Goal: Download file/media

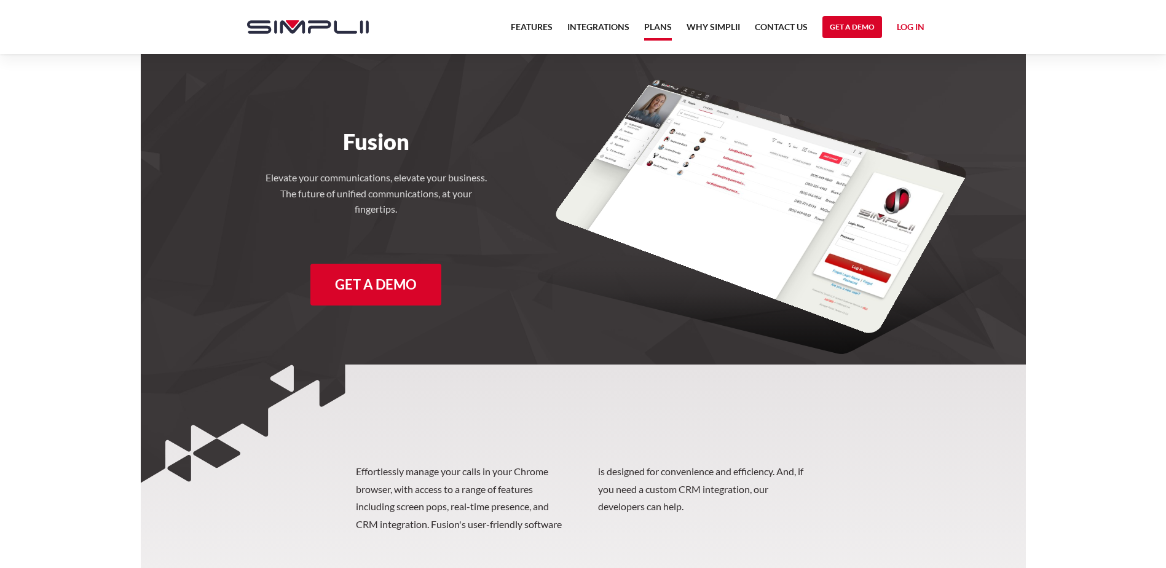
click at [658, 25] on link "Plans" at bounding box center [658, 30] width 28 height 21
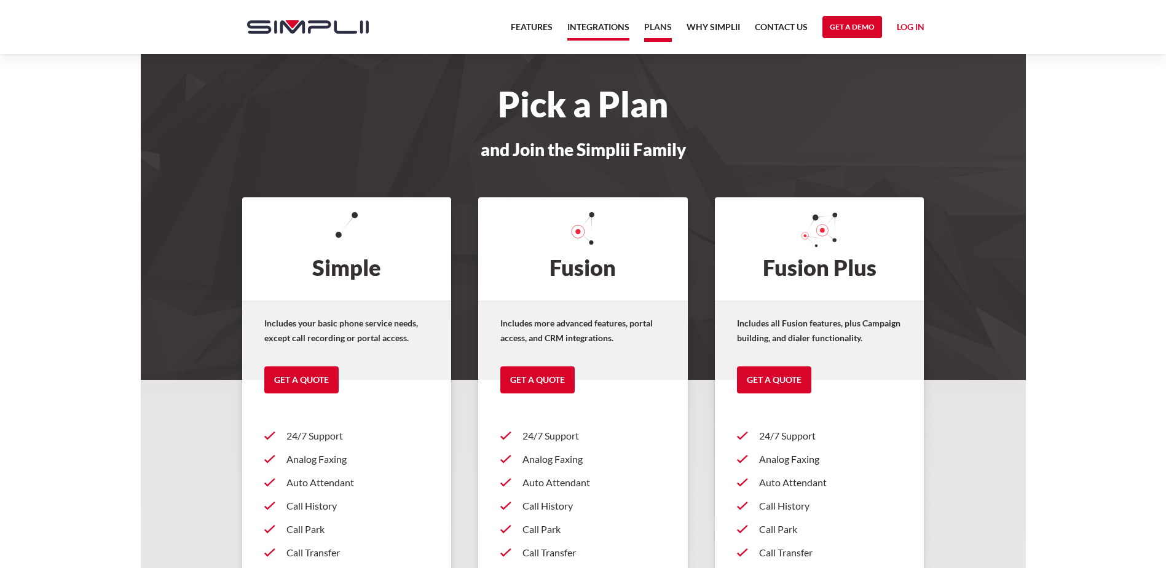
click at [613, 26] on link "Integrations" at bounding box center [598, 30] width 62 height 21
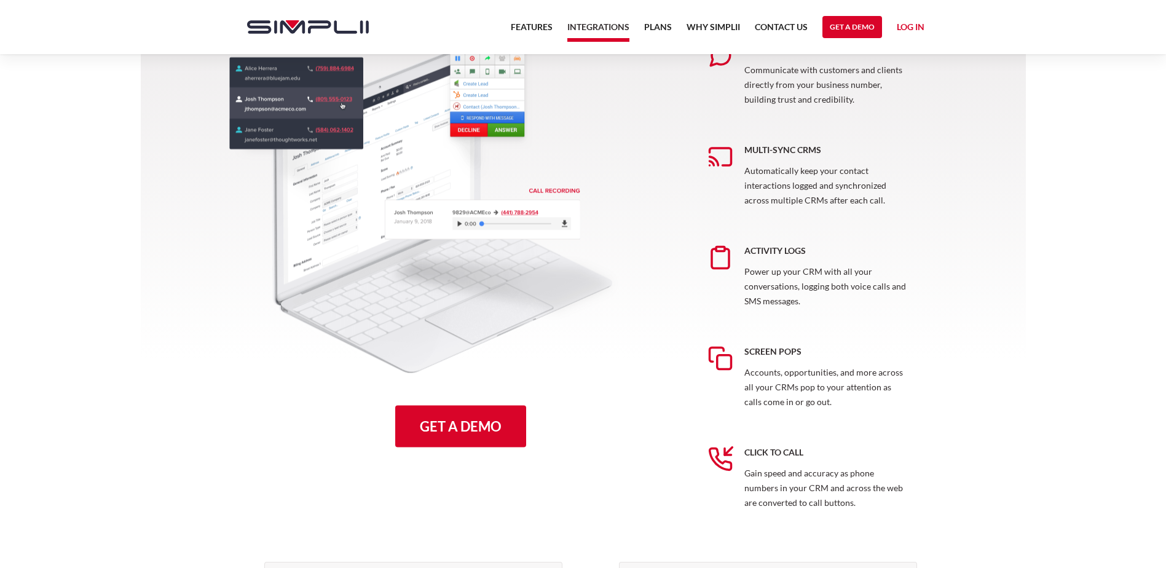
scroll to position [676, 0]
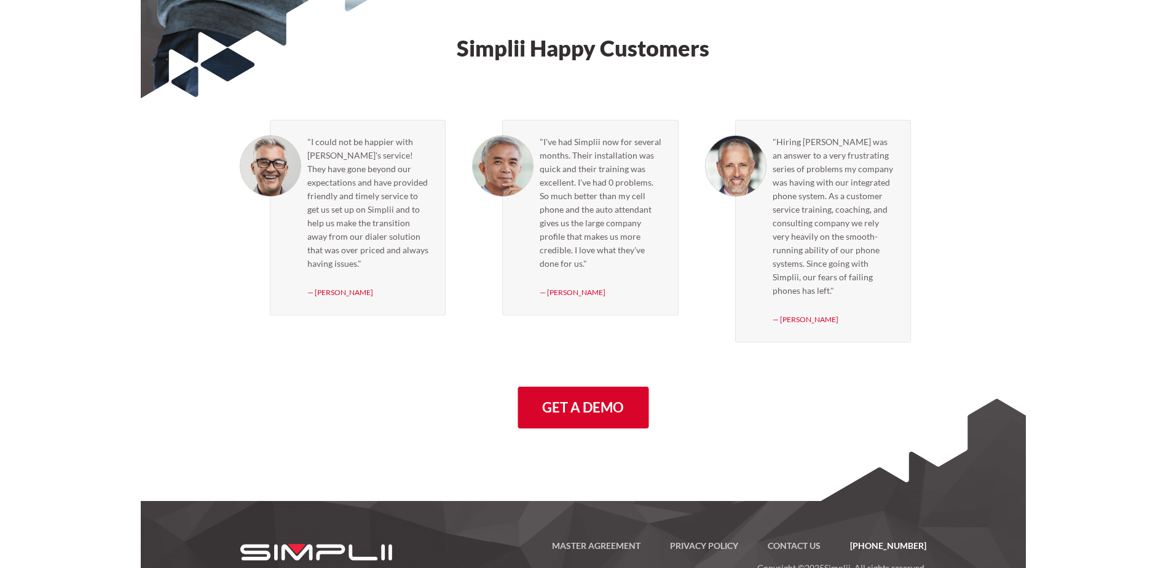
scroll to position [3489, 0]
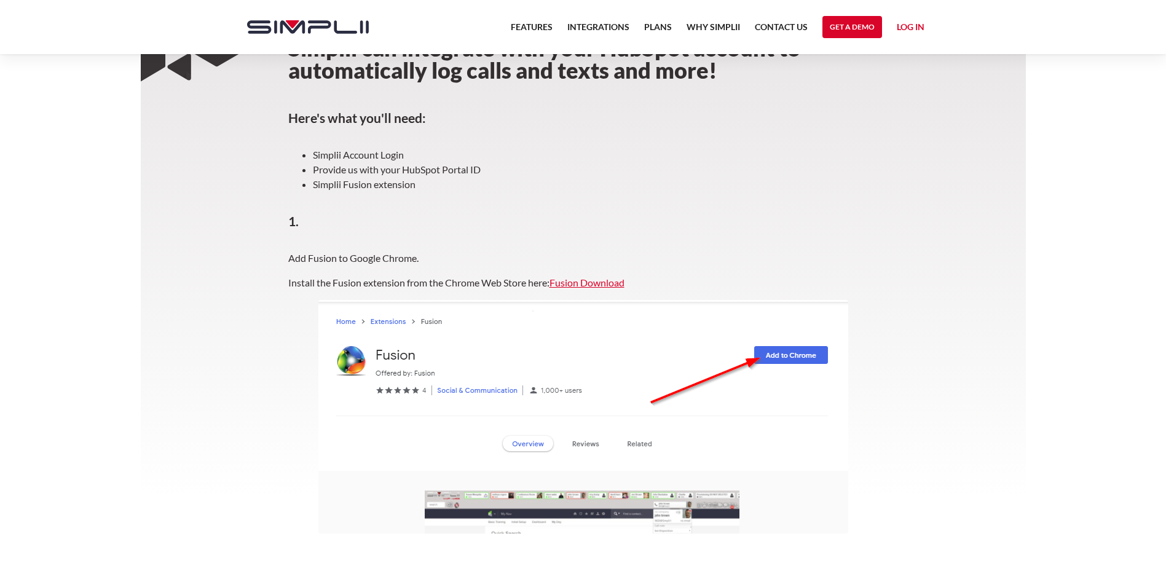
scroll to position [246, 0]
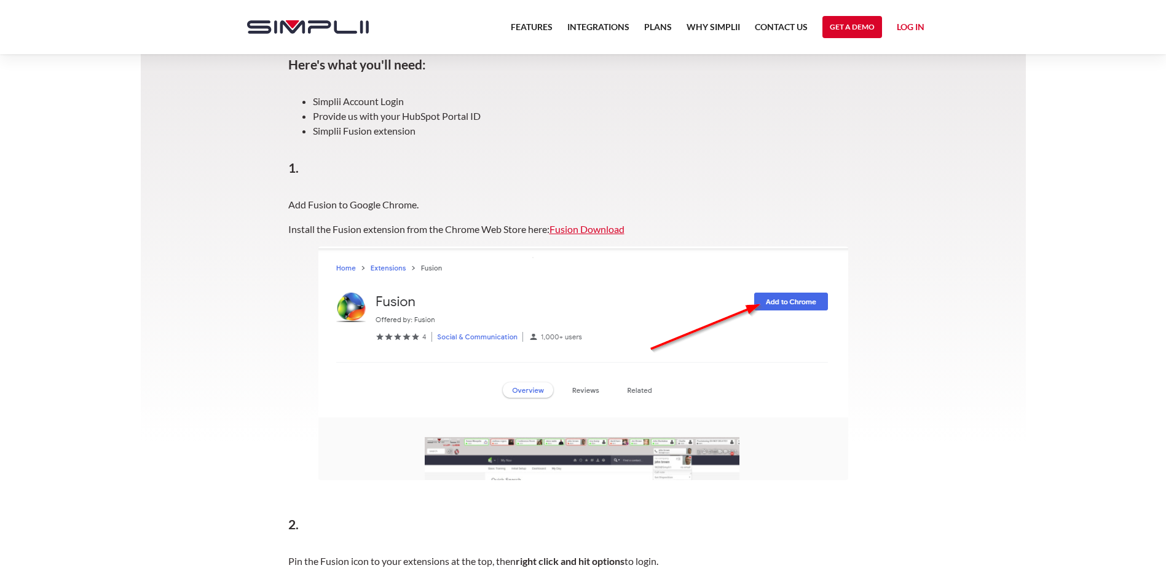
click at [594, 229] on link "Fusion Download" at bounding box center [586, 229] width 75 height 12
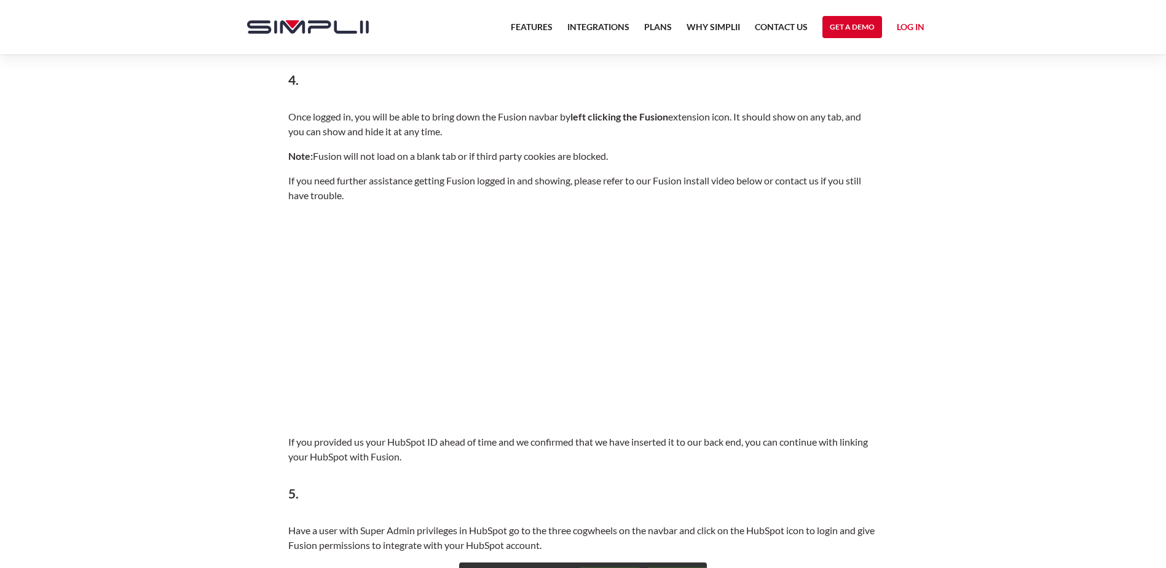
scroll to position [1536, 0]
